Goal: Information Seeking & Learning: Check status

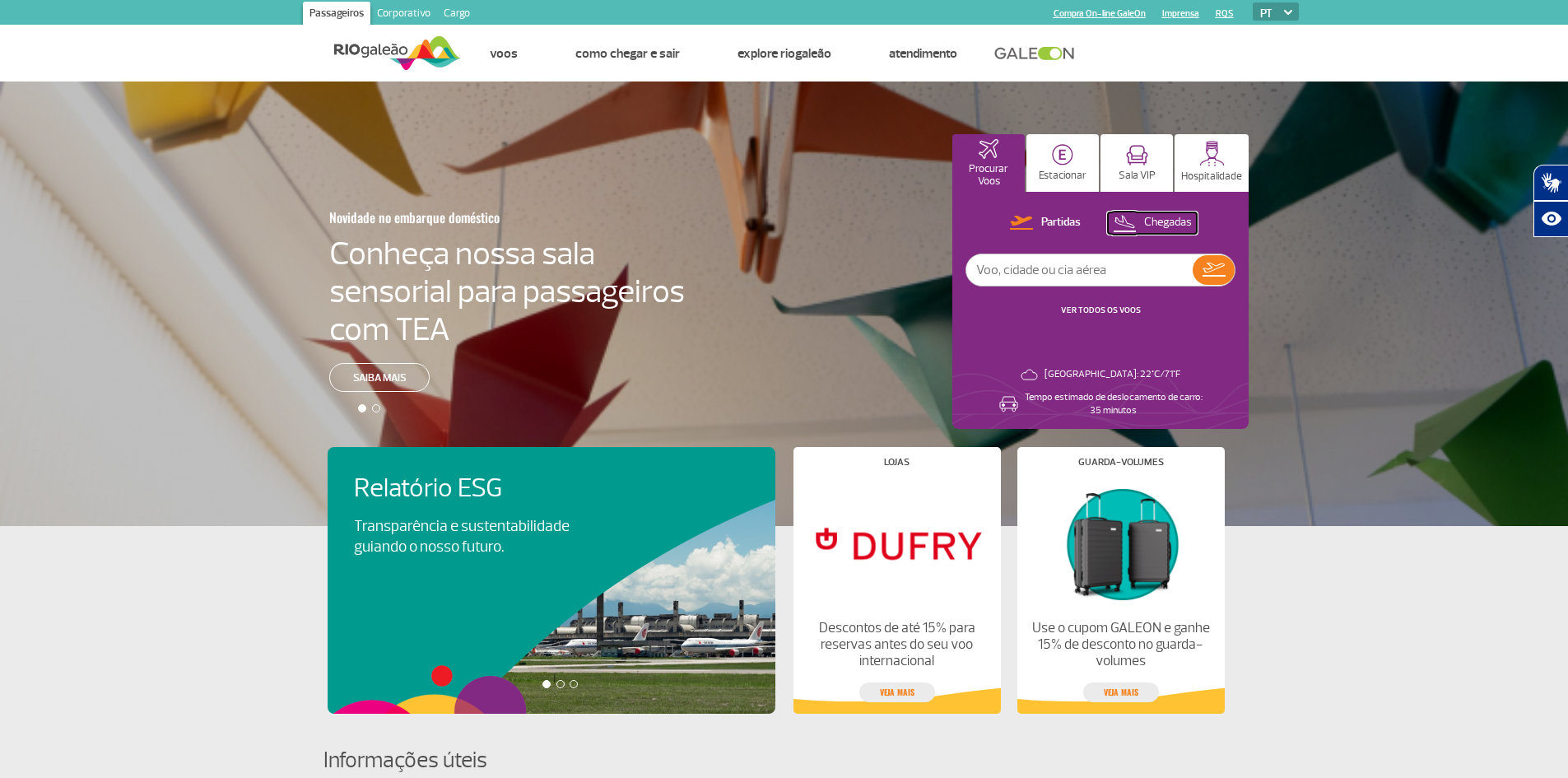
click at [1177, 222] on p "Chegadas" at bounding box center [1168, 222] width 48 height 16
click at [1123, 272] on input "text" at bounding box center [1080, 270] width 226 height 31
type input "[GEOGRAPHIC_DATA]"
click at [1210, 271] on img at bounding box center [1214, 270] width 23 height 23
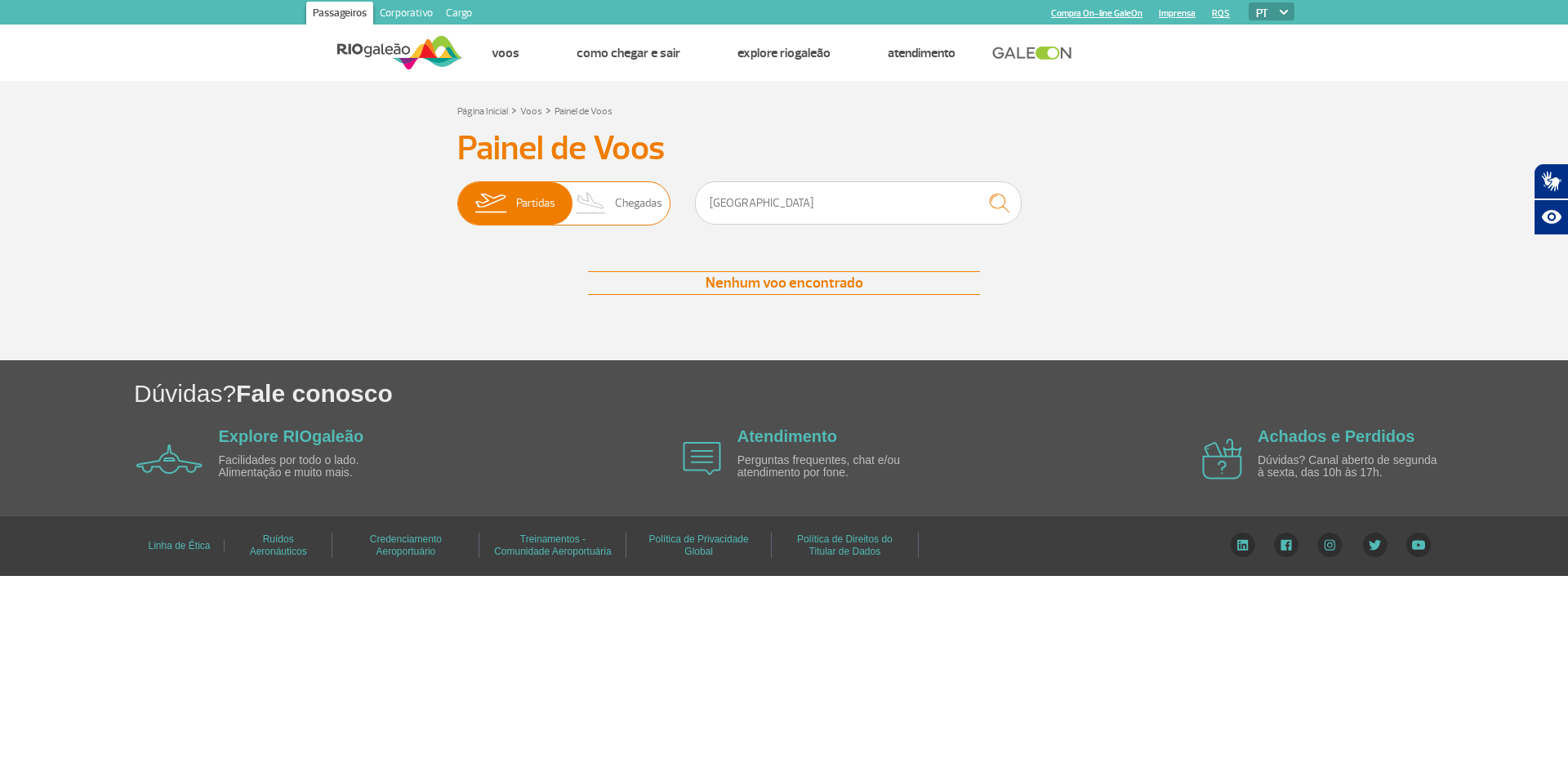
click at [627, 210] on span "Chegadas" at bounding box center [638, 203] width 47 height 42
click at [457, 195] on input "Partidas Chegadas" at bounding box center [457, 195] width 0 height 0
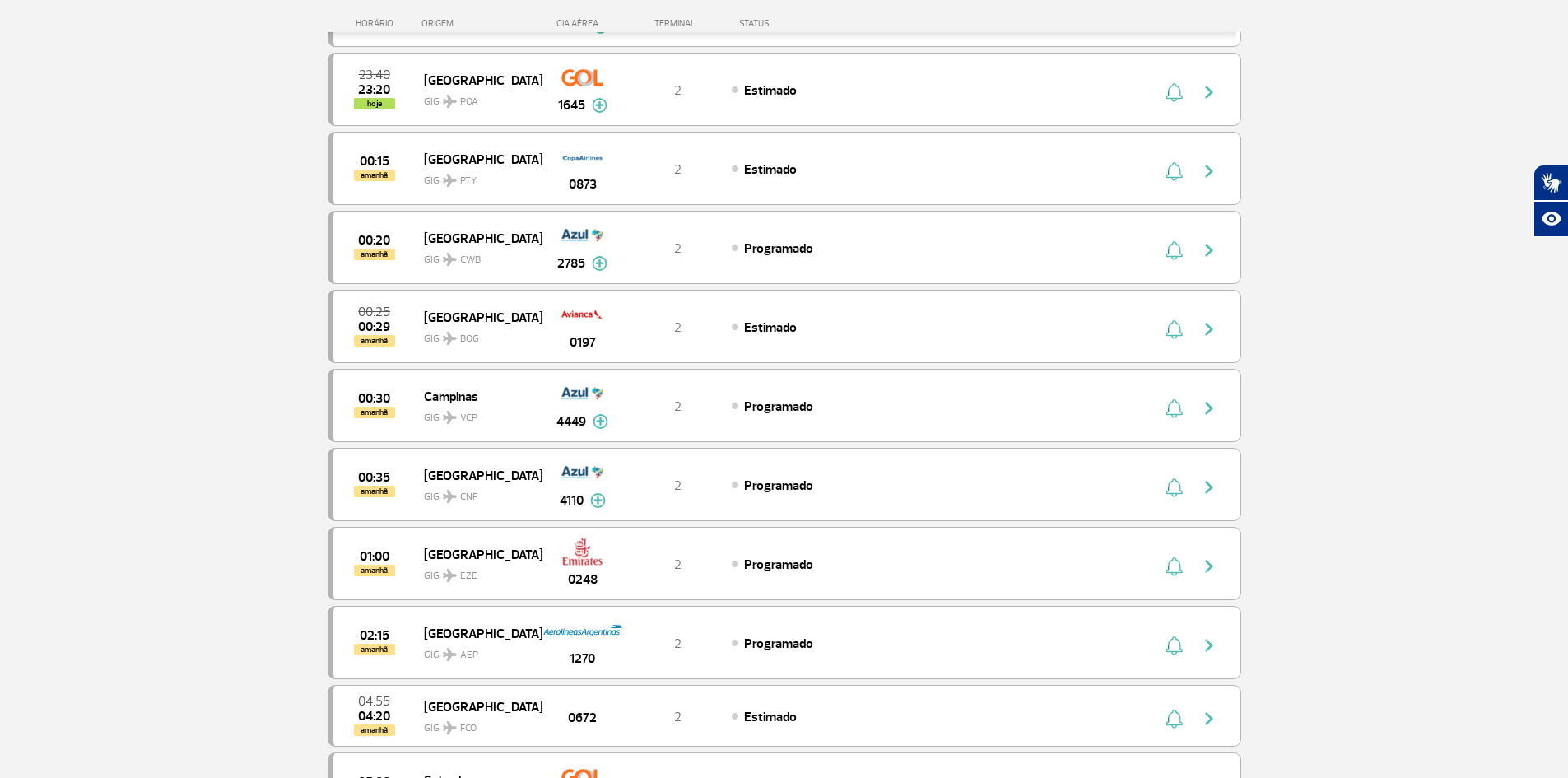
scroll to position [487, 0]
